Goal: Information Seeking & Learning: Learn about a topic

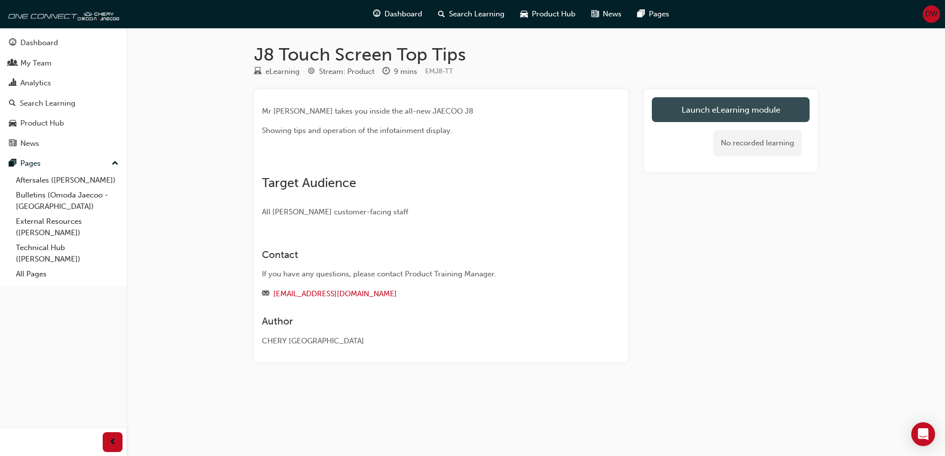
click at [741, 117] on link "Launch eLearning module" at bounding box center [731, 109] width 158 height 25
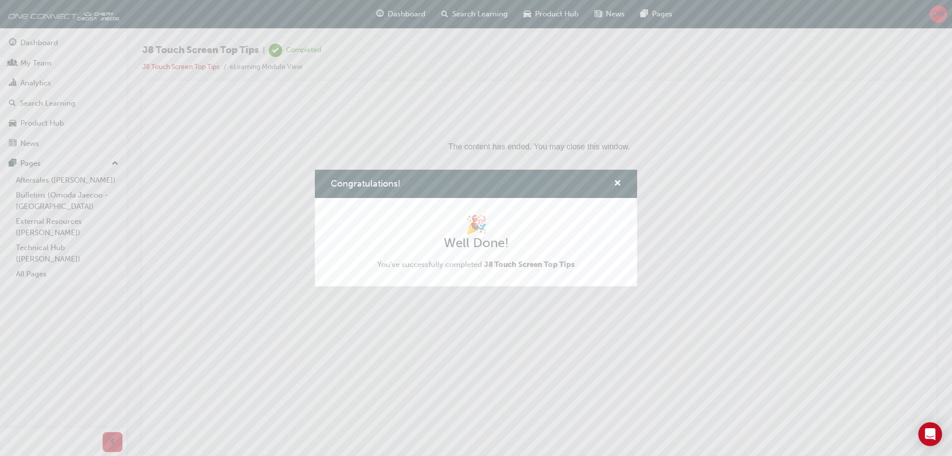
click at [750, 326] on div "Congratulations! 🎉 Well Done! You've successfully completed J8 Touch Screen Top…" at bounding box center [476, 228] width 952 height 456
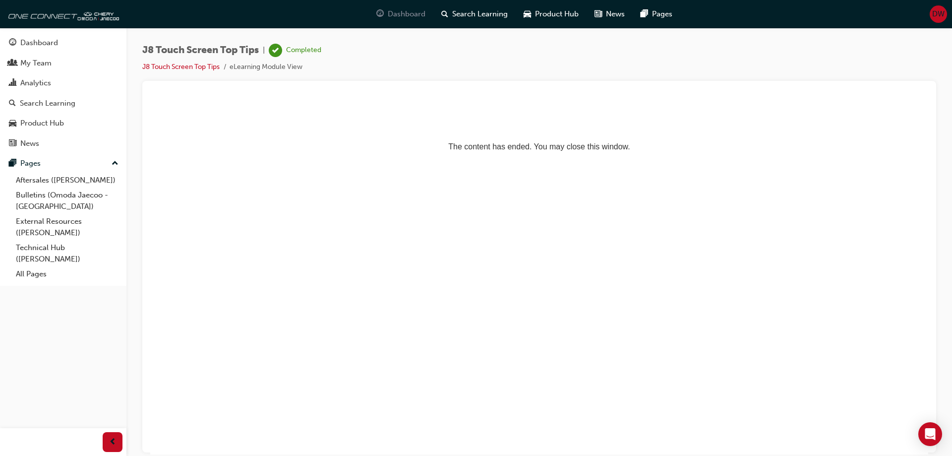
click at [402, 18] on span "Dashboard" at bounding box center [407, 13] width 38 height 11
